Goal: Information Seeking & Learning: Find specific fact

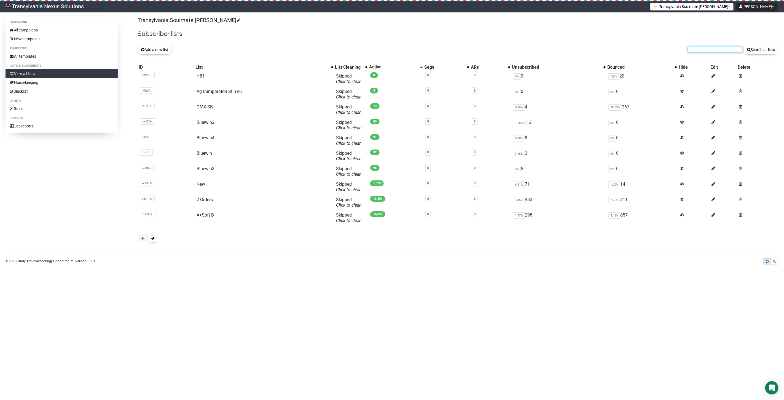
click at [699, 51] on input "text" at bounding box center [715, 50] width 55 height 6
paste input "Clicked + Never Opened1"
type input "Clicked + Never Opened1"
click at [726, 48] on input "Clicked + Never Opened1" at bounding box center [715, 50] width 55 height 6
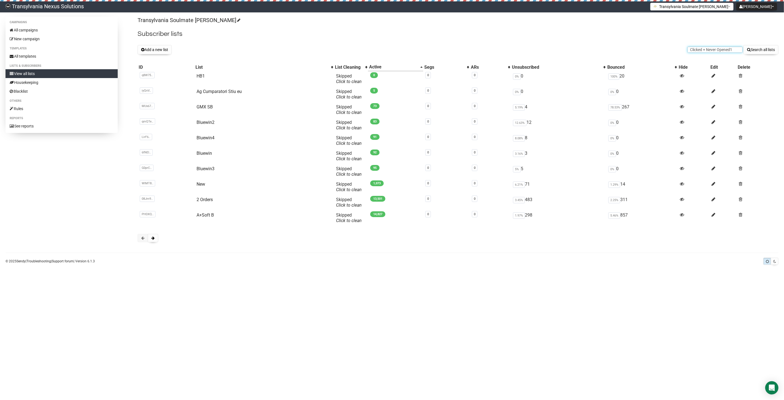
click at [726, 48] on input "Clicked + Never Opened1" at bounding box center [715, 50] width 55 height 6
click at [31, 31] on link "All campaigns" at bounding box center [62, 30] width 112 height 9
click at [700, 50] on input "text" at bounding box center [715, 50] width 55 height 6
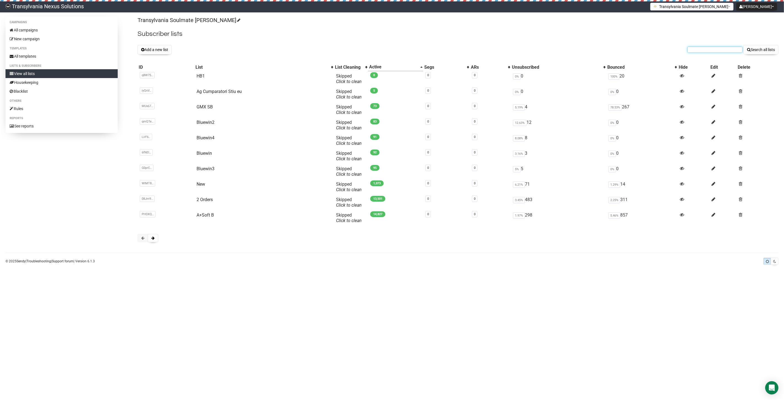
paste input "s-cathomen@bluewin.ch"
click at [693, 52] on input "s-cathomen@bluewin.ch" at bounding box center [715, 50] width 55 height 6
type input "s-cathomen@bluewin.ch"
click at [766, 52] on button "Search all lists" at bounding box center [760, 49] width 35 height 9
click at [207, 95] on td "Ag Cumparatori Stiu eu" at bounding box center [264, 94] width 140 height 15
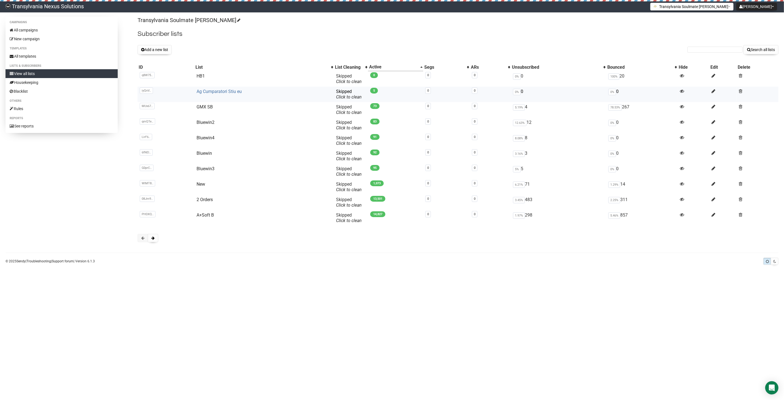
click at [209, 91] on link "Ag Cumparatori Stiu eu" at bounding box center [219, 91] width 45 height 5
